Goal: Information Seeking & Learning: Understand process/instructions

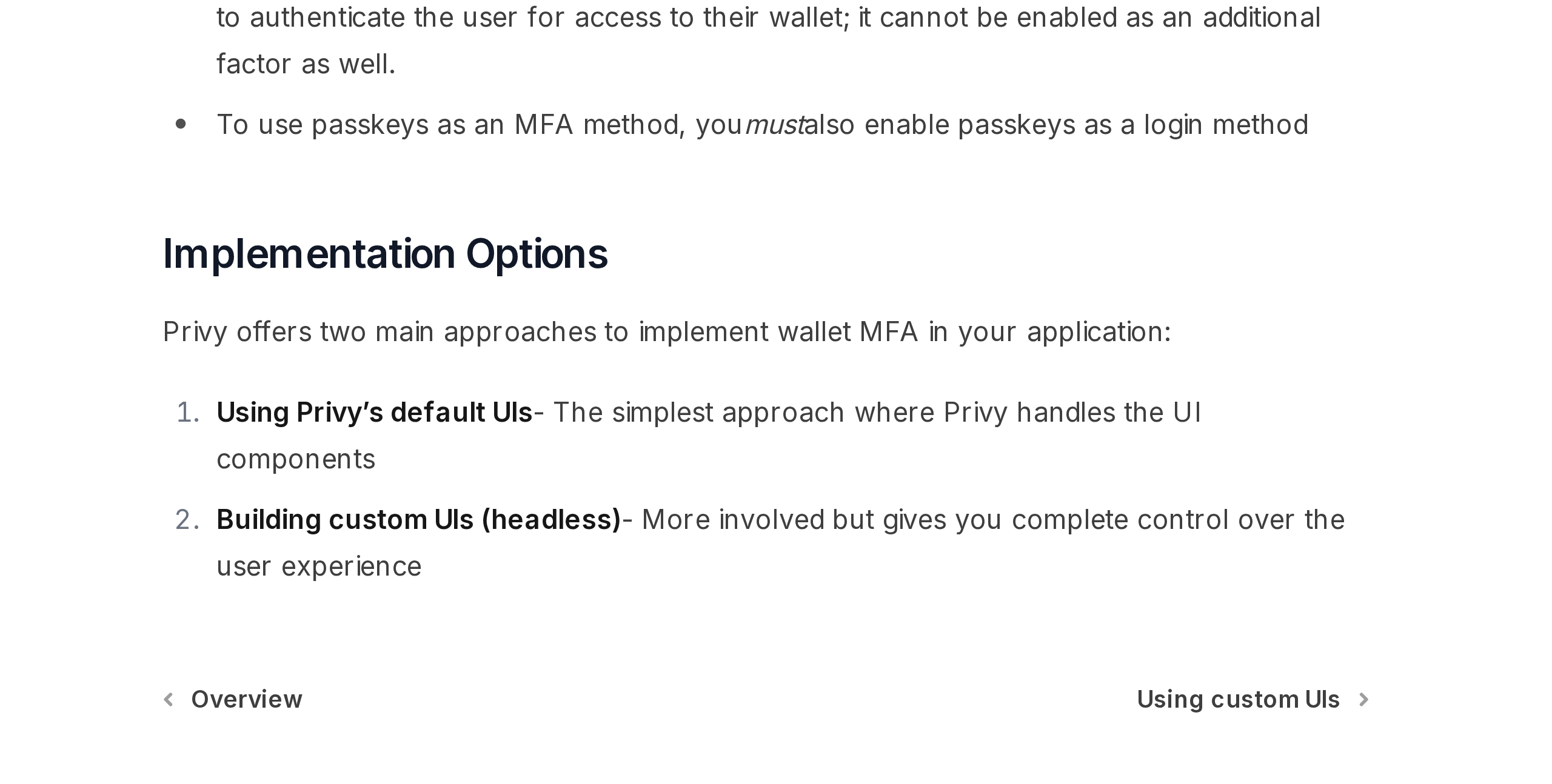
scroll to position [211, 0]
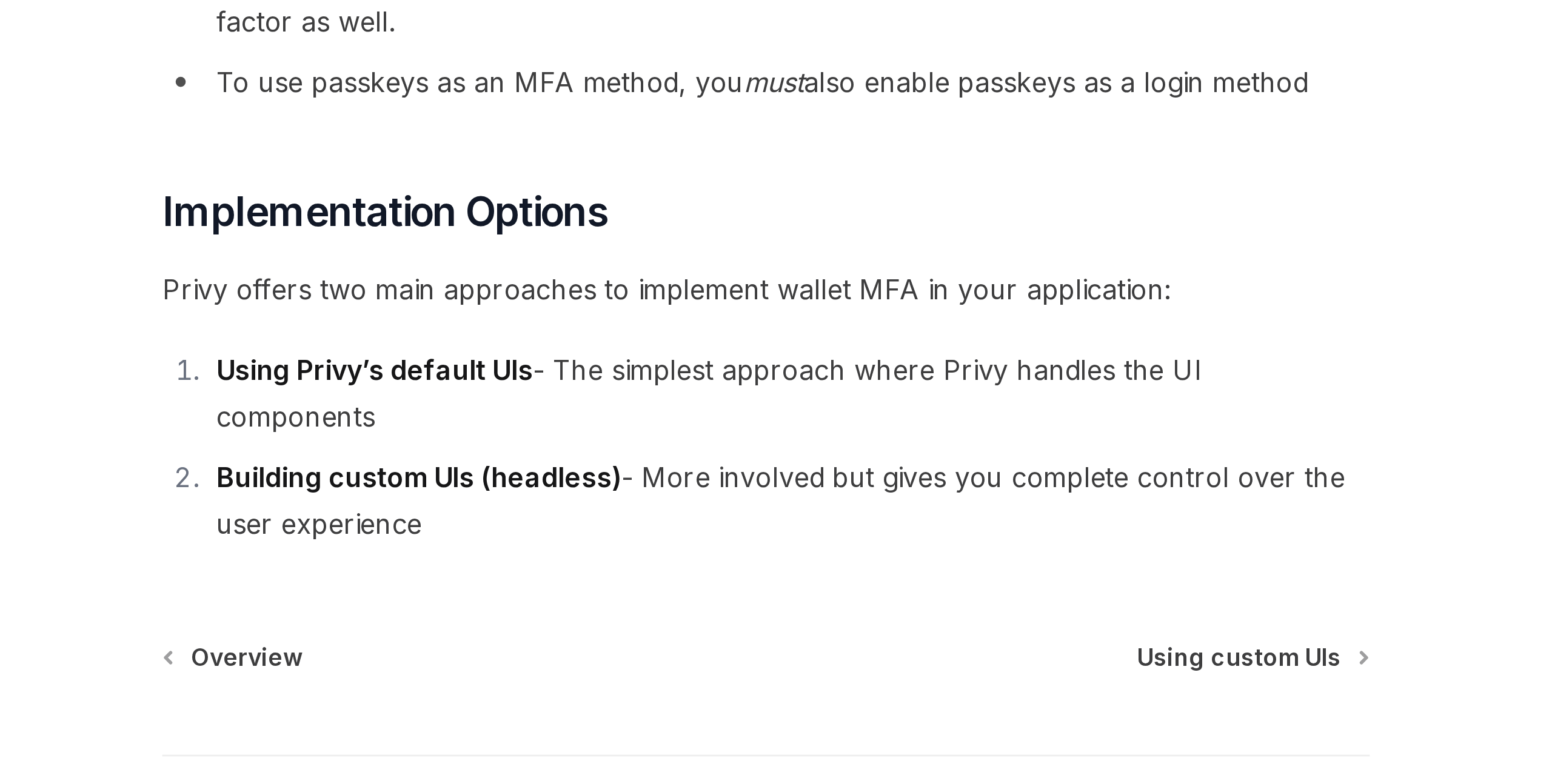
click at [663, 635] on strong "Using Privy’s default UIs" at bounding box center [626, 634] width 115 height 12
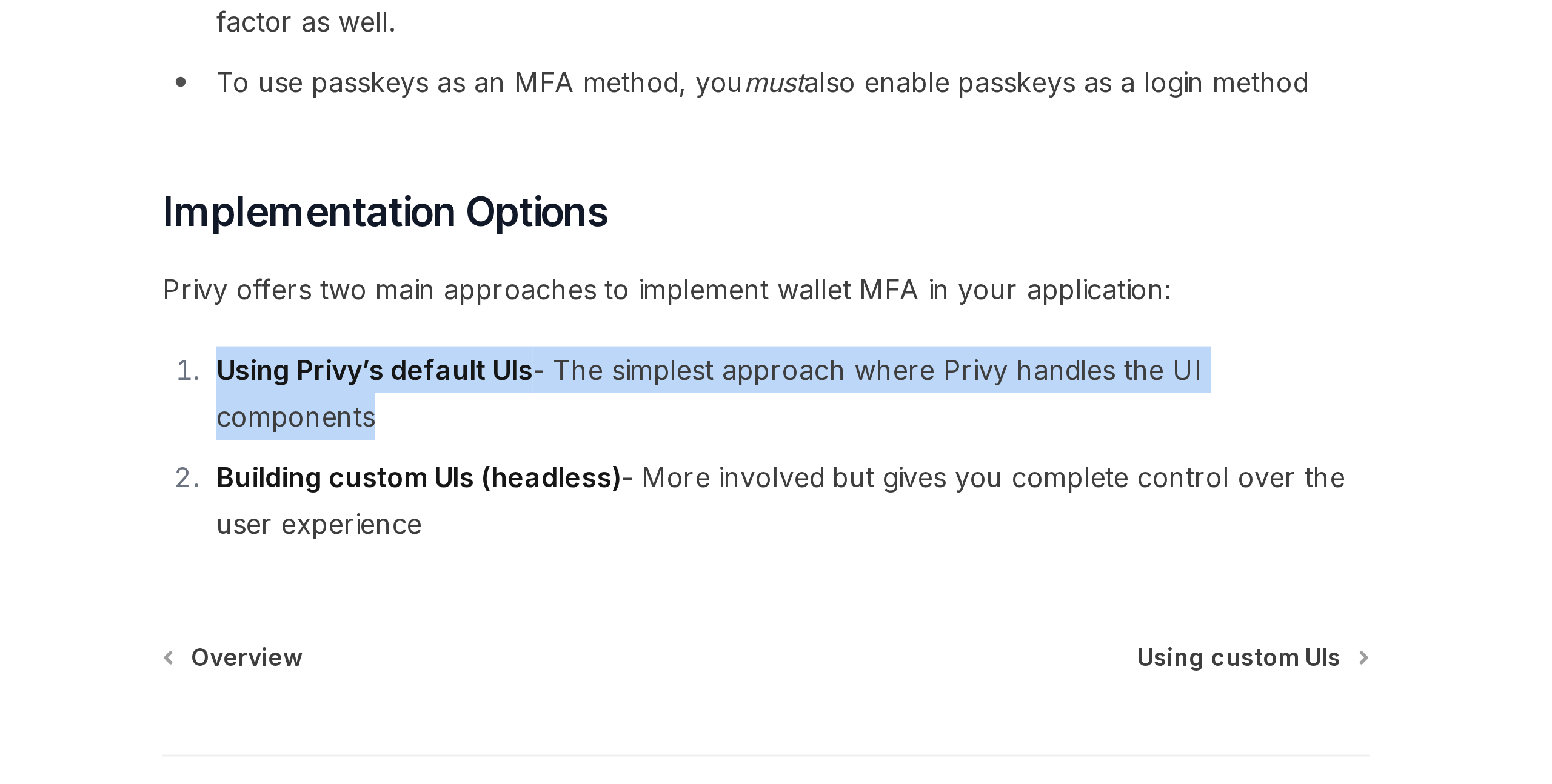
click at [663, 635] on strong "Using Privy’s default UIs" at bounding box center [626, 634] width 115 height 12
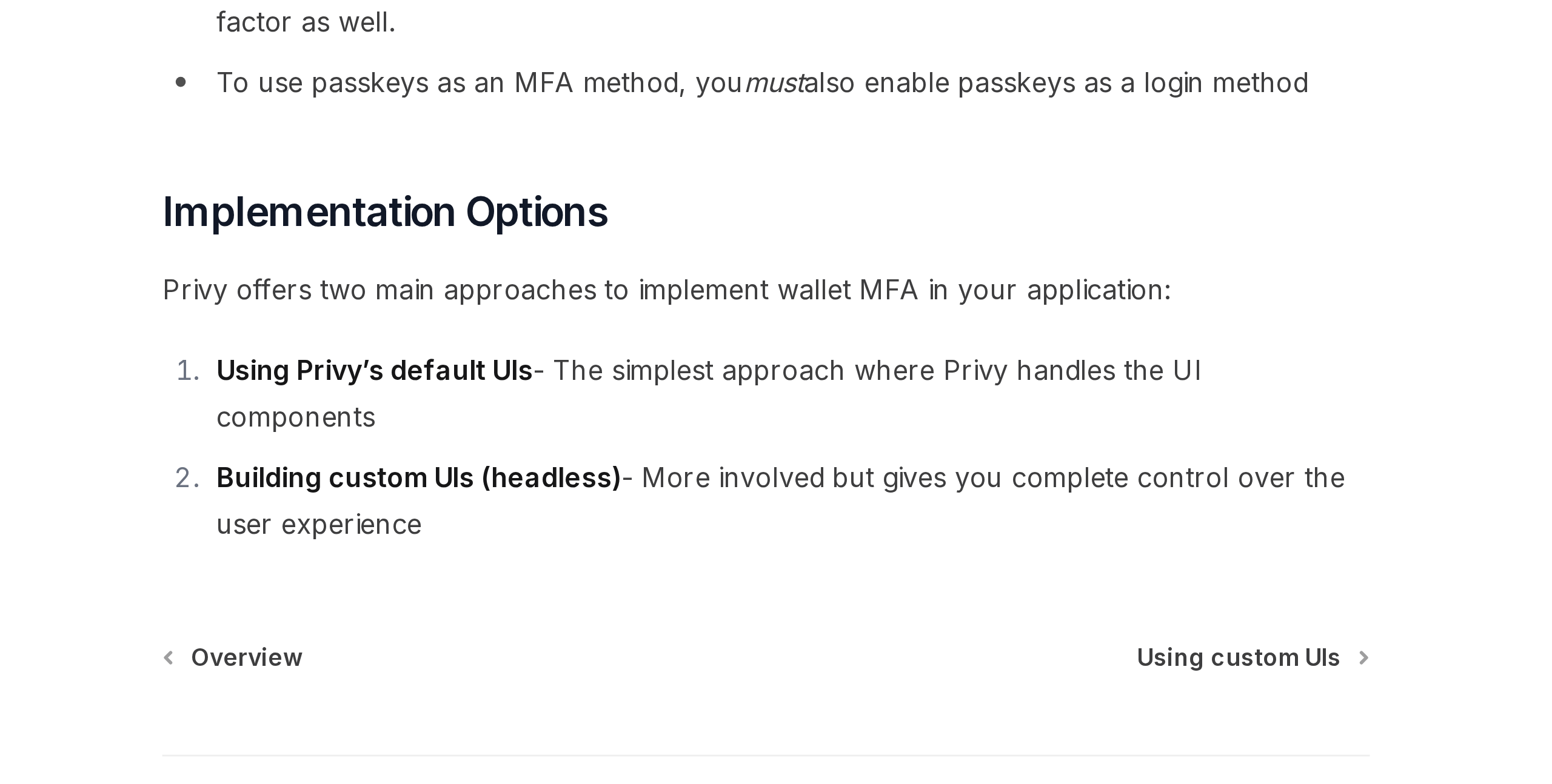
click at [650, 666] on strong "Building custom UIs (headless)" at bounding box center [642, 673] width 147 height 12
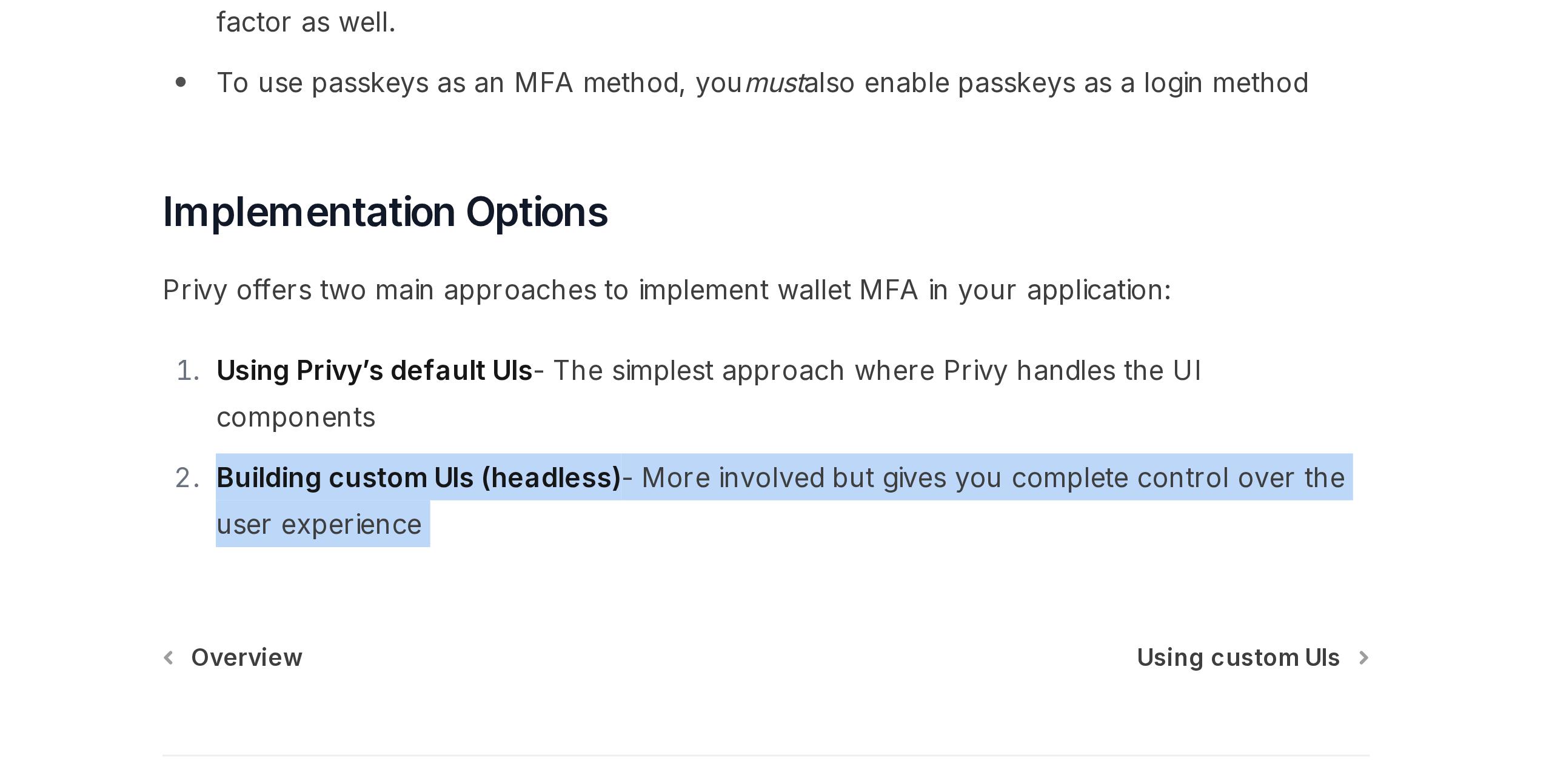
click at [650, 666] on strong "Building custom UIs (headless)" at bounding box center [642, 673] width 147 height 12
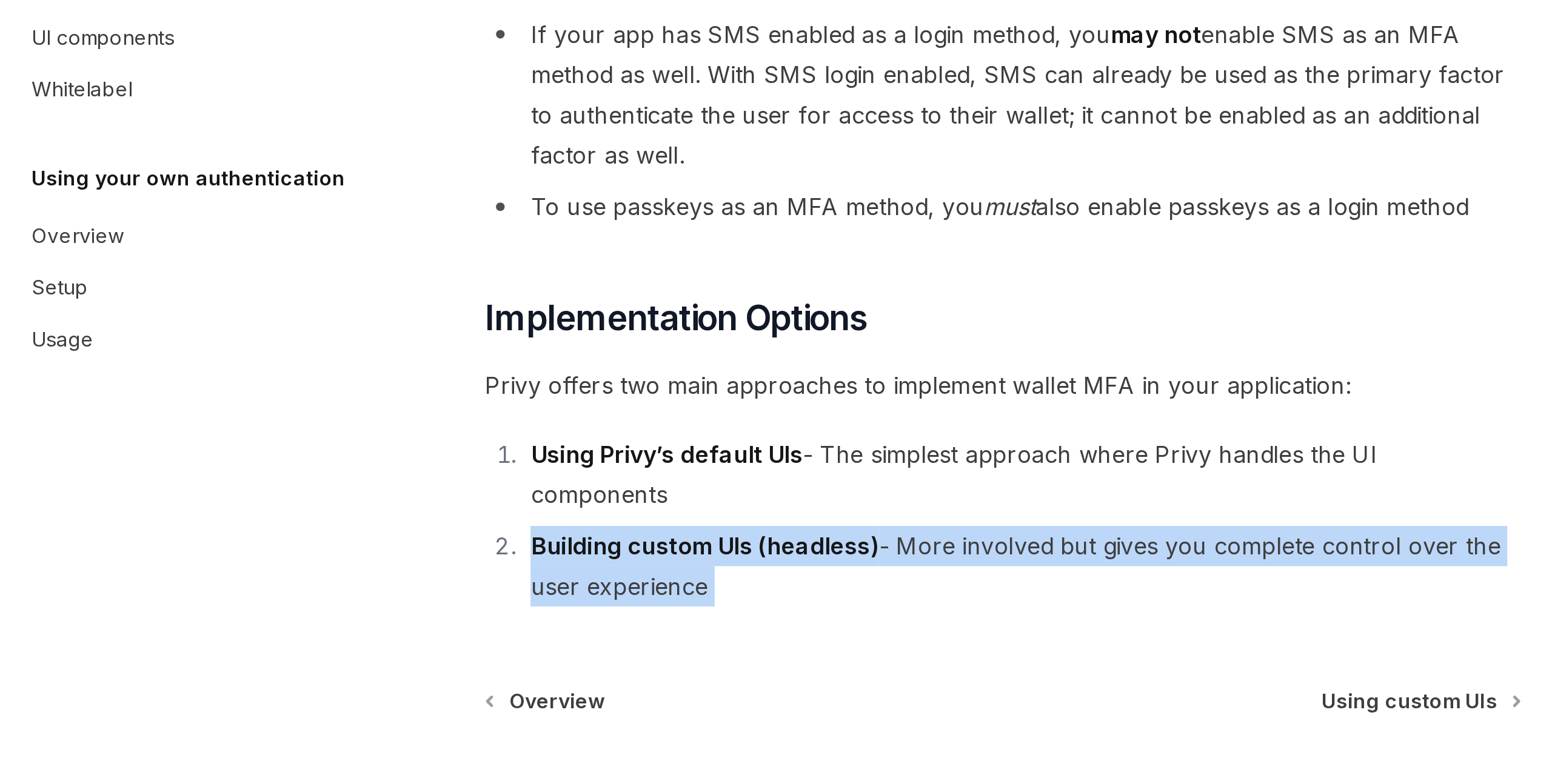
click at [675, 666] on strong "Building custom UIs (headless)" at bounding box center [642, 673] width 147 height 12
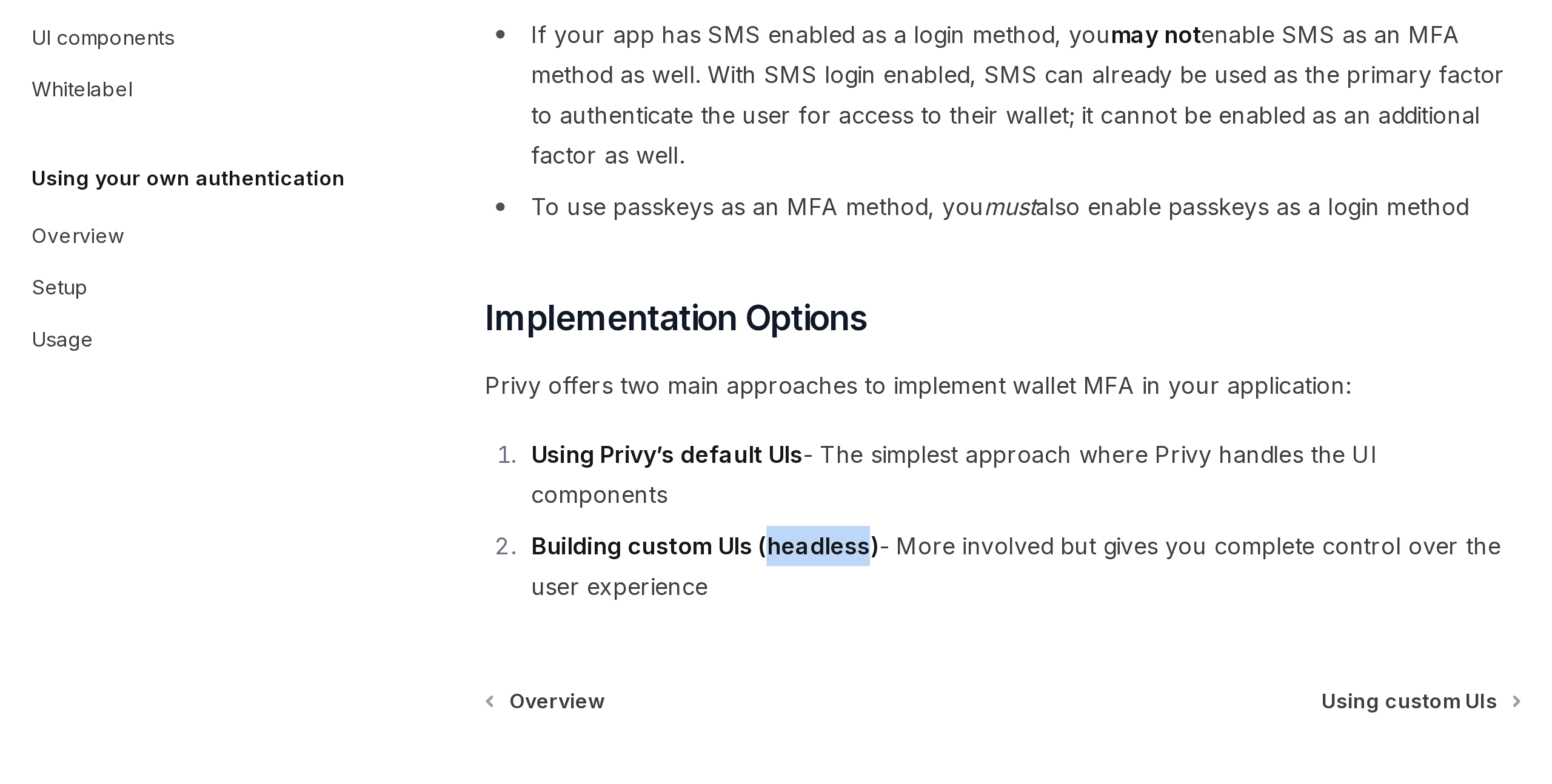
click at [675, 666] on strong "Building custom UIs (headless)" at bounding box center [642, 673] width 147 height 12
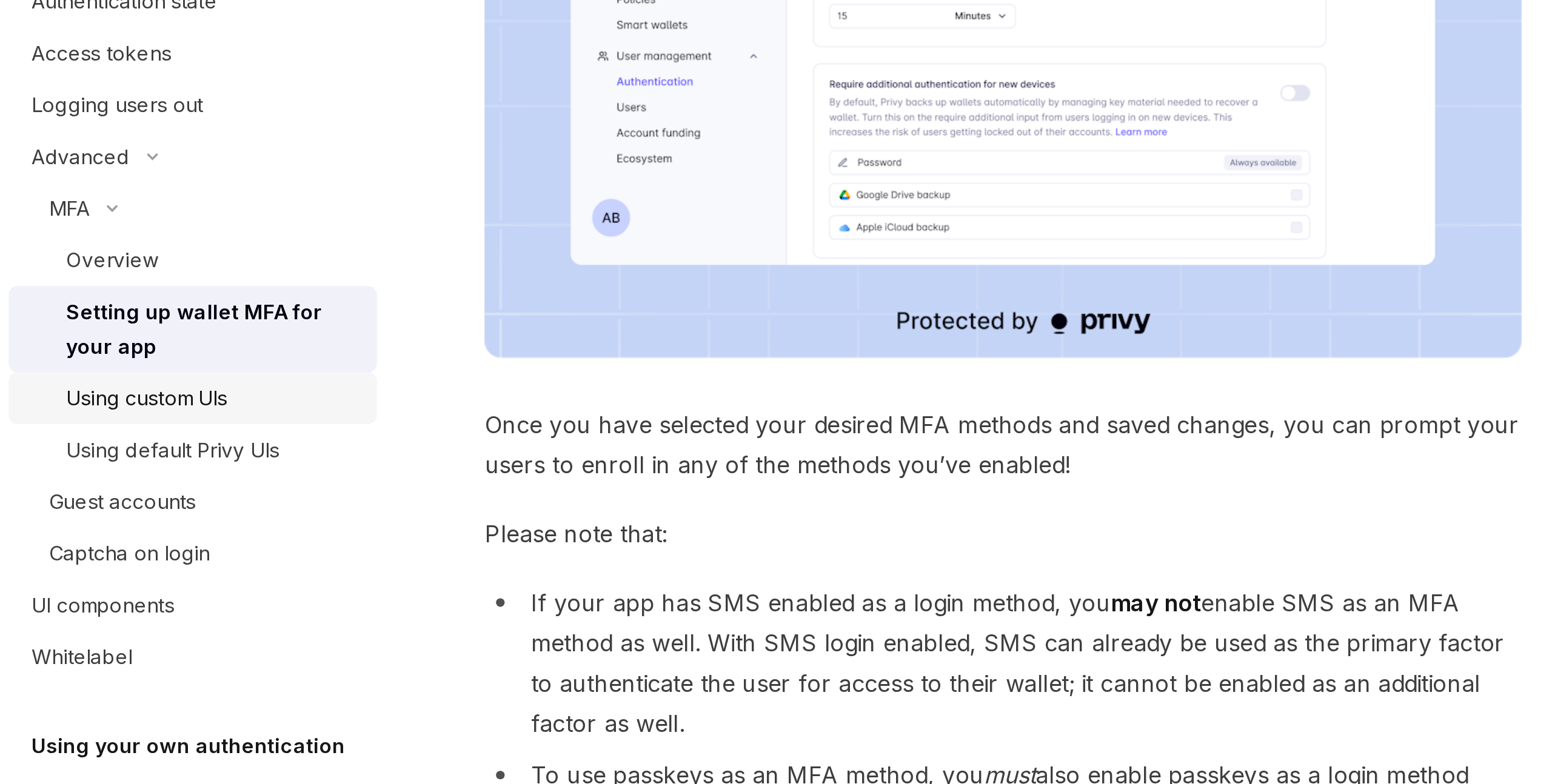
click at [417, 376] on div "Using custom UIs" at bounding box center [407, 370] width 68 height 15
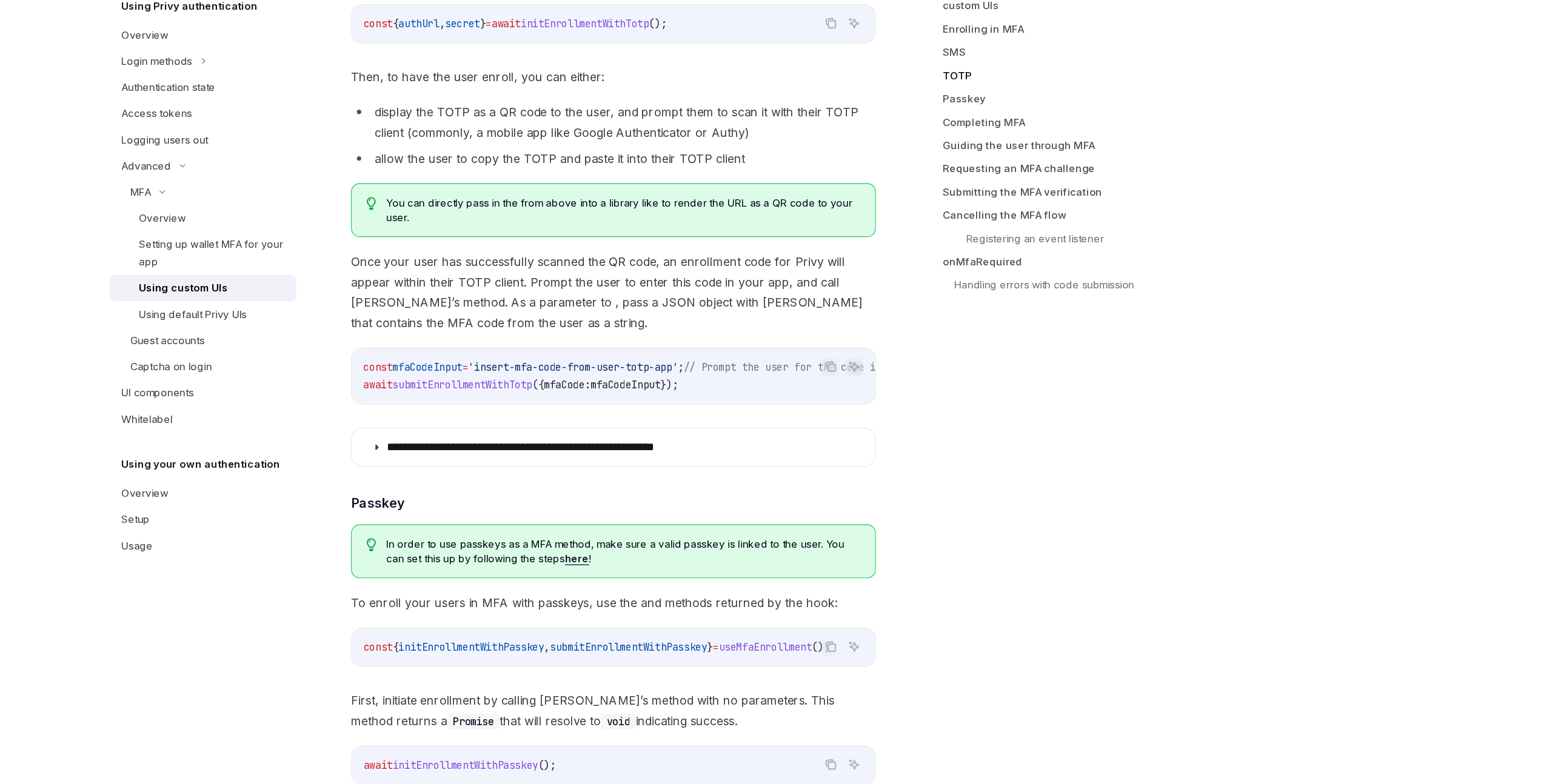
scroll to position [1689, 0]
click at [436, 397] on div "Using default Privy UIs" at bounding box center [418, 393] width 90 height 15
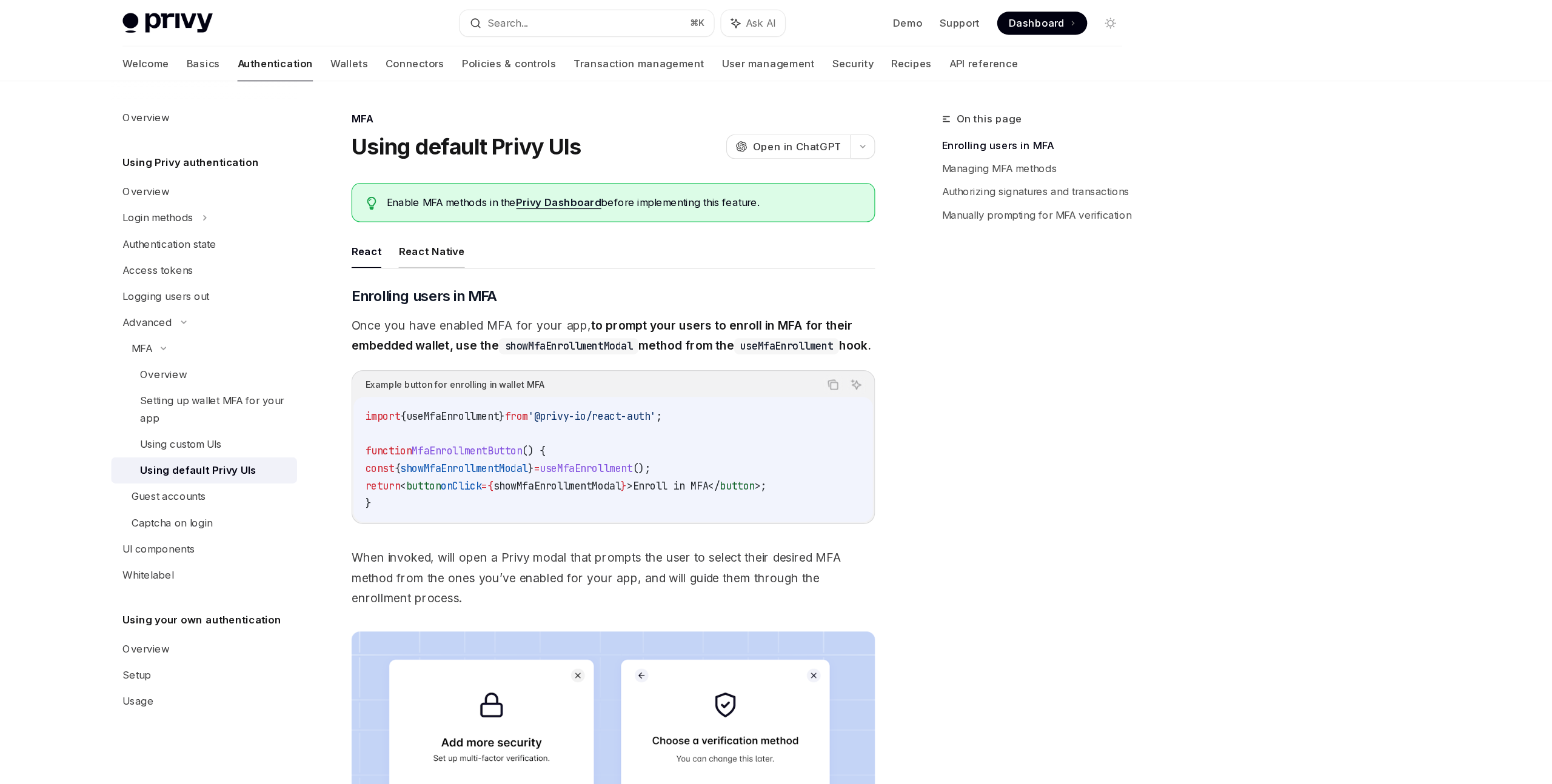
click at [607, 211] on button "React Native" at bounding box center [617, 209] width 55 height 28
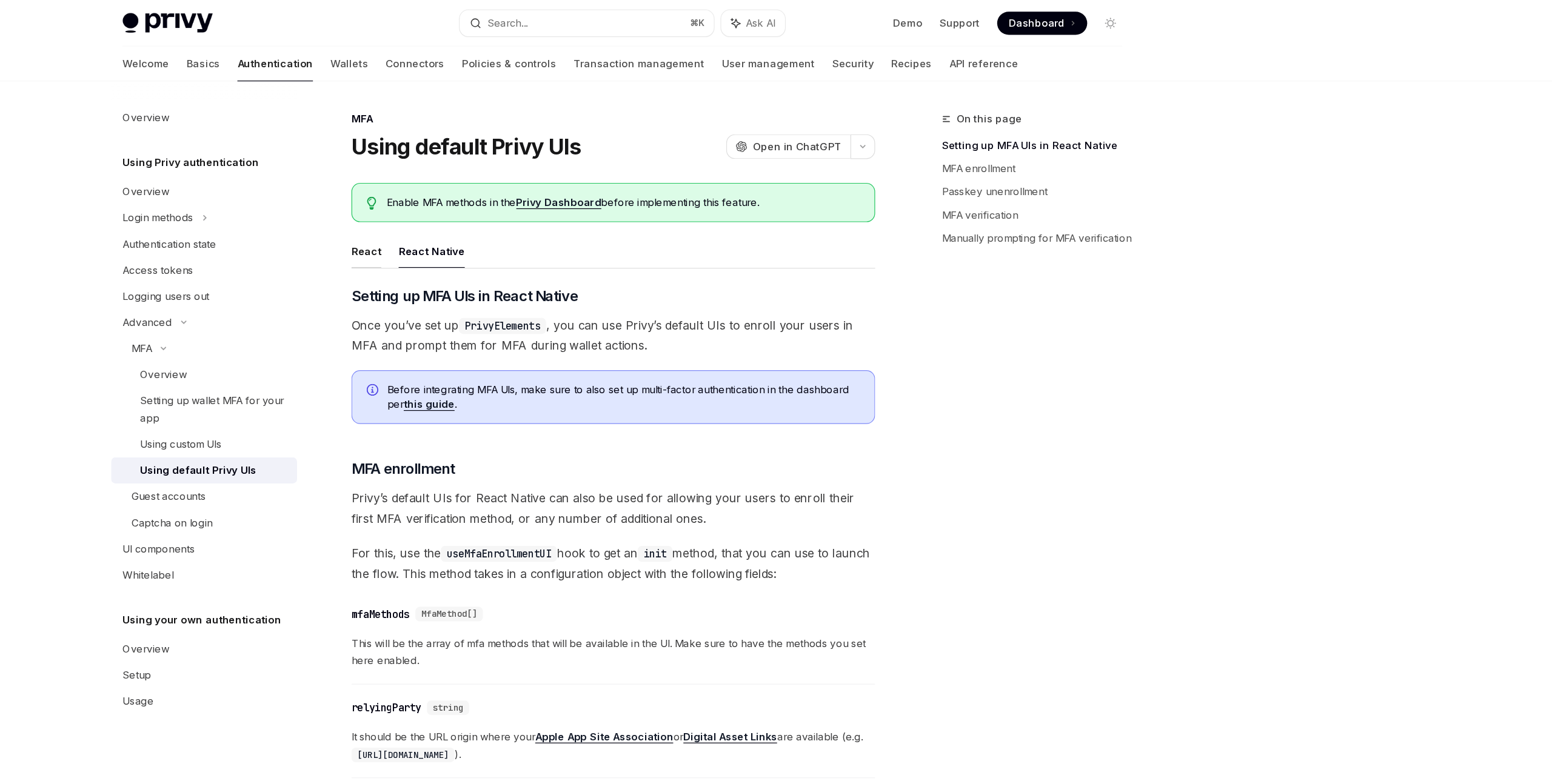
click at [564, 210] on button "React" at bounding box center [562, 209] width 25 height 28
type textarea "*"
